Goal: Task Accomplishment & Management: Use online tool/utility

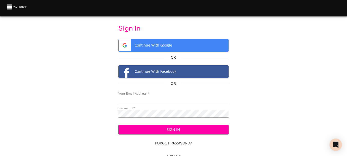
type input "[EMAIL_ADDRESS][DOMAIN_NAME]"
click at [161, 127] on span "Sign In" at bounding box center [174, 129] width 102 height 6
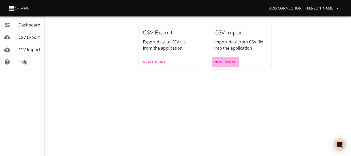
click at [230, 64] on span "New Import" at bounding box center [225, 62] width 23 height 6
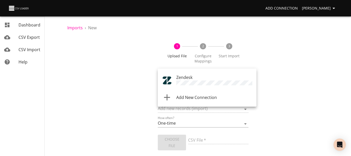
click at [212, 78] on body "Add Connection [PERSON_NAME] Dashboard CSV Export CSV Import Help Imports › New…" at bounding box center [175, 78] width 351 height 156
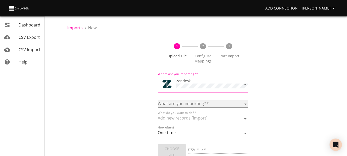
click at [206, 103] on select "Article categories Articles Comments Organizations Ticket forms Tickets Users" at bounding box center [203, 103] width 90 height 7
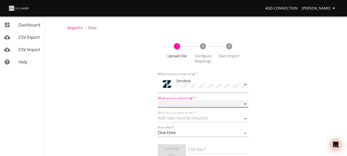
select select "tickets"
click at [158, 100] on select "Article categories Articles Comments Organizations Ticket forms Tickets Users" at bounding box center [203, 103] width 90 height 7
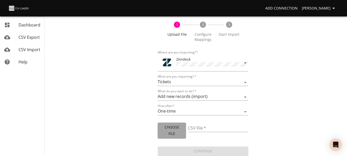
click at [178, 128] on span "Choose File" at bounding box center [172, 130] width 20 height 13
type input "2025 ACS.xlsx"
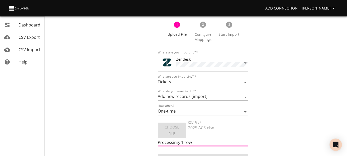
scroll to position [29, 0]
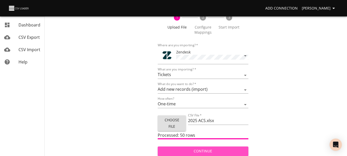
click at [179, 152] on span "Continue" at bounding box center [203, 151] width 82 height 6
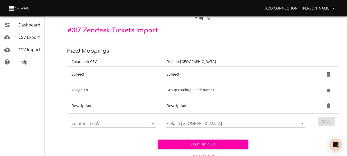
scroll to position [62, 0]
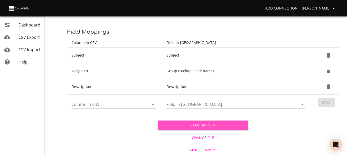
click at [186, 125] on span "Start Import" at bounding box center [203, 125] width 82 height 6
